Goal: Information Seeking & Learning: Learn about a topic

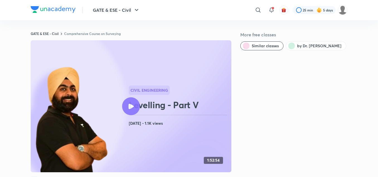
click at [96, 34] on link "Comprehensive Course on Surveying" at bounding box center [92, 33] width 57 height 4
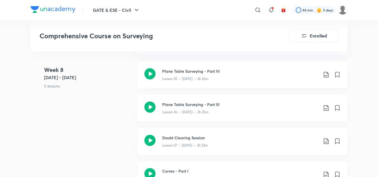
scroll to position [1322, 0]
